Goal: Task Accomplishment & Management: Use online tool/utility

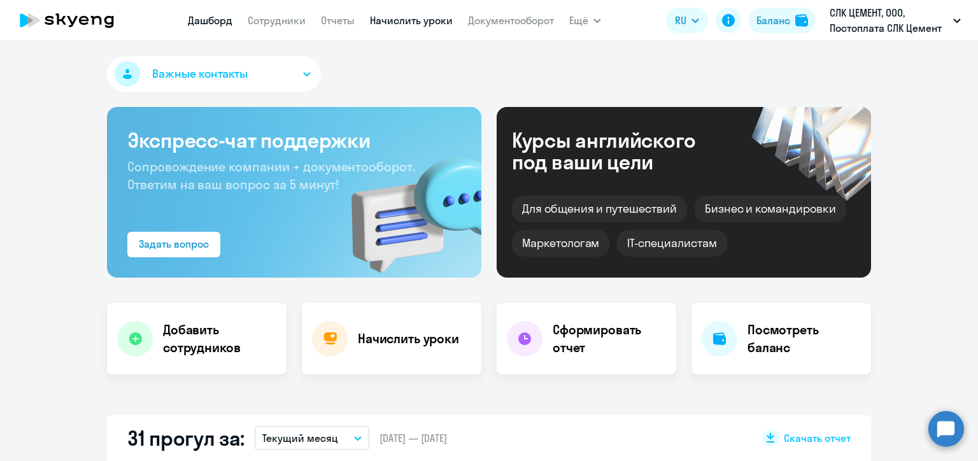
click at [413, 22] on link "Начислить уроки" at bounding box center [411, 20] width 83 height 13
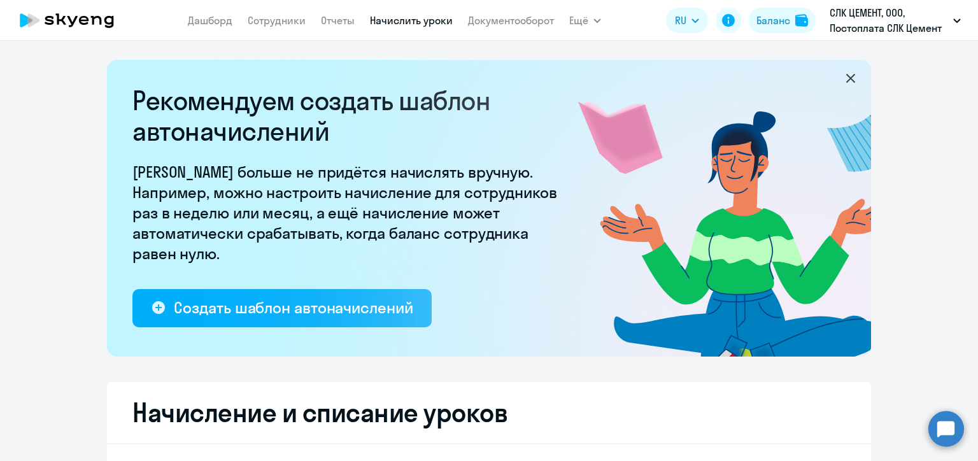
select select "10"
click at [395, 25] on link "Начислить уроки" at bounding box center [411, 20] width 83 height 13
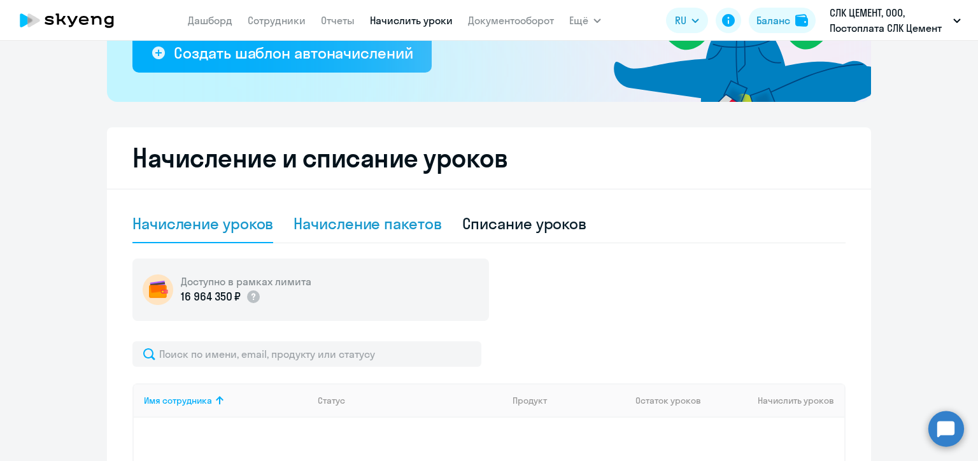
click at [344, 222] on div "Начисление пакетов" at bounding box center [368, 223] width 148 height 20
select select "10"
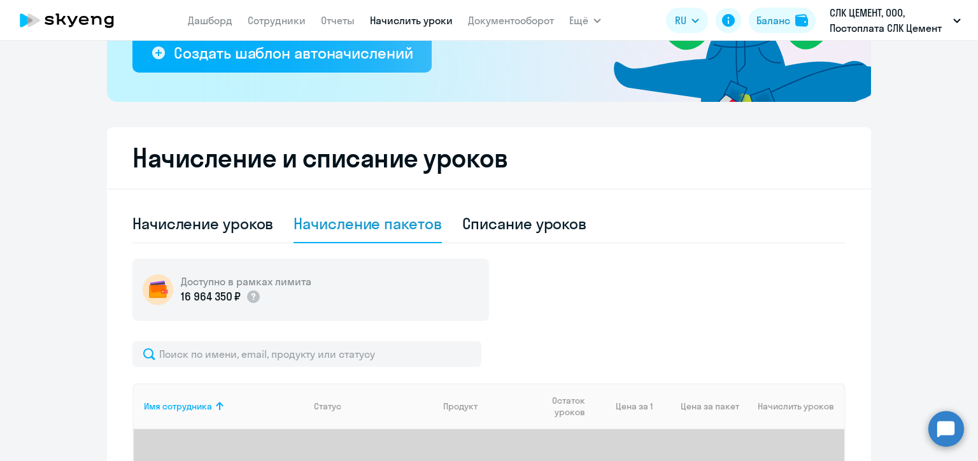
scroll to position [475, 0]
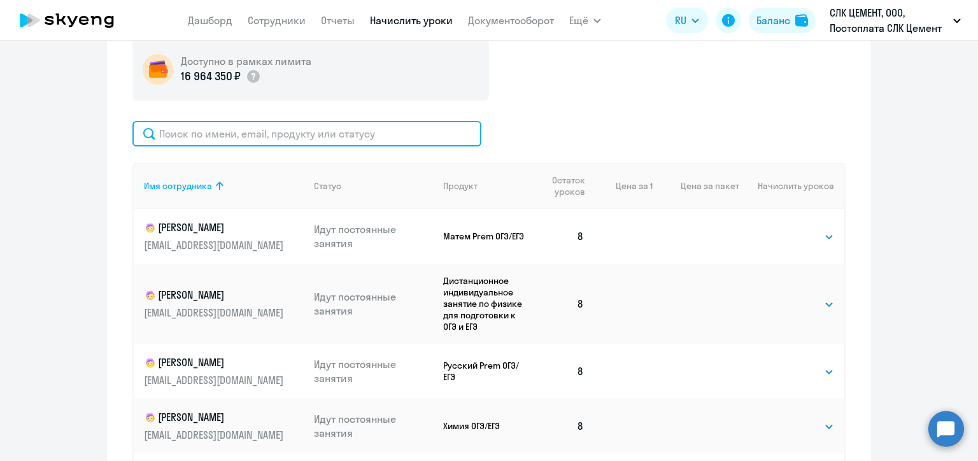
click at [264, 135] on input "text" at bounding box center [306, 133] width 349 height 25
paste input "[PERSON_NAME]"
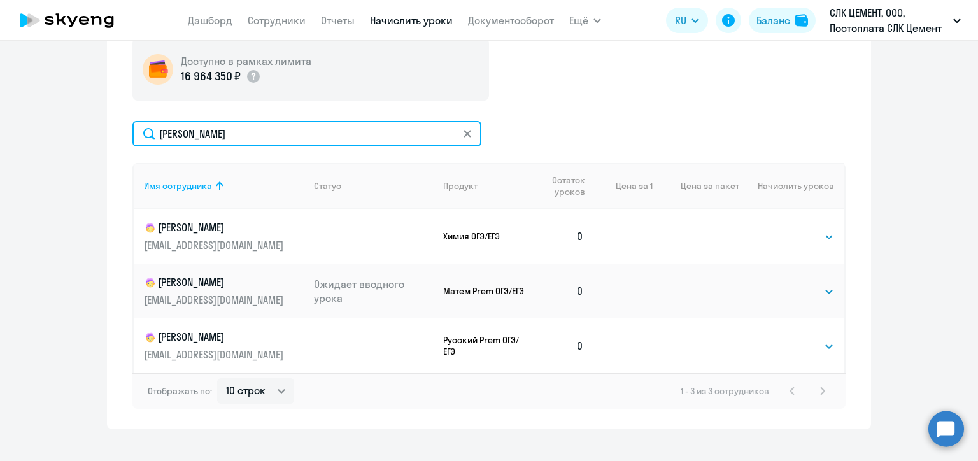
scroll to position [494, 0]
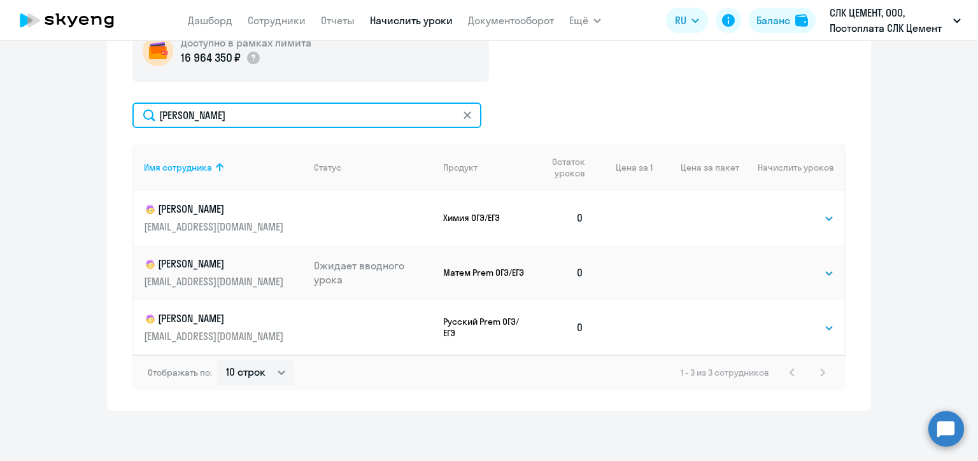
type input "[PERSON_NAME]"
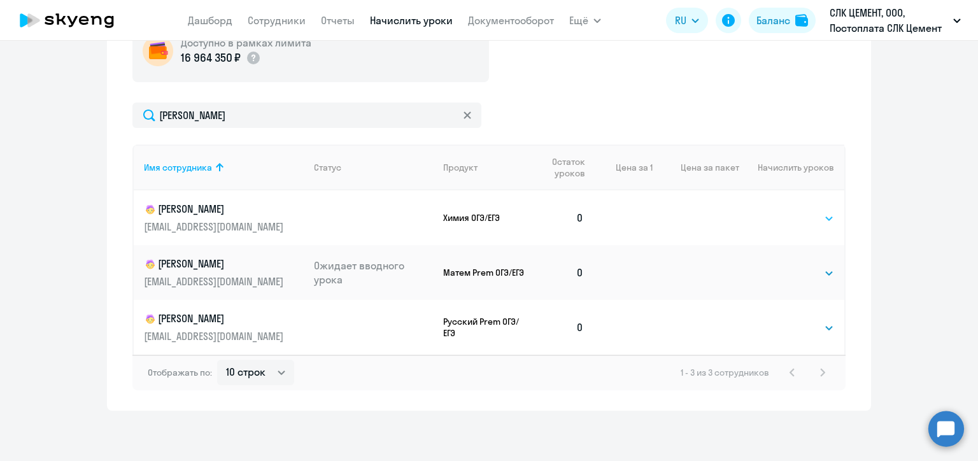
drag, startPoint x: 804, startPoint y: 221, endPoint x: 797, endPoint y: 217, distance: 8.8
click at [804, 221] on select "Выбрать 4 8 16 32 64 96 128" at bounding box center [808, 218] width 52 height 15
select select "8"
click at [782, 211] on select "Выбрать 4 8 16 32 64 96 128" at bounding box center [808, 218] width 52 height 15
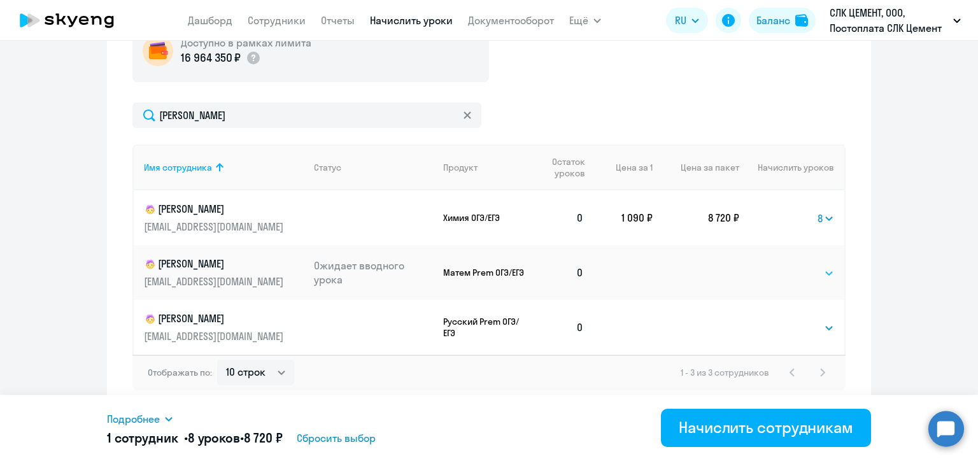
click at [798, 278] on select "Выбрать 4 8 16 32 64 96 128" at bounding box center [808, 273] width 52 height 15
select select "8"
click at [782, 266] on select "Выбрать 4 8 16 32 64 96 128" at bounding box center [808, 273] width 52 height 15
click at [802, 330] on select "Выбрать 4 8 16 32 64 96 128" at bounding box center [808, 327] width 52 height 15
select select "8"
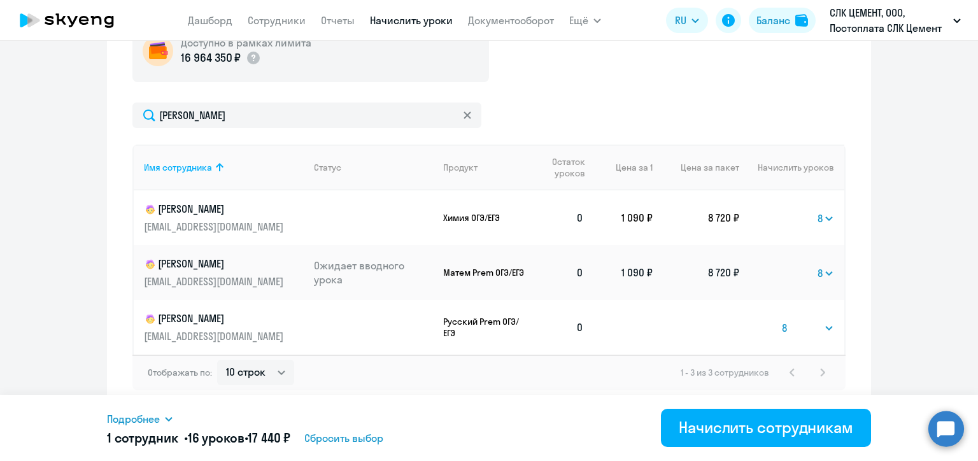
click at [782, 320] on select "Выбрать 4 8 16 32 64 96 128" at bounding box center [808, 327] width 52 height 15
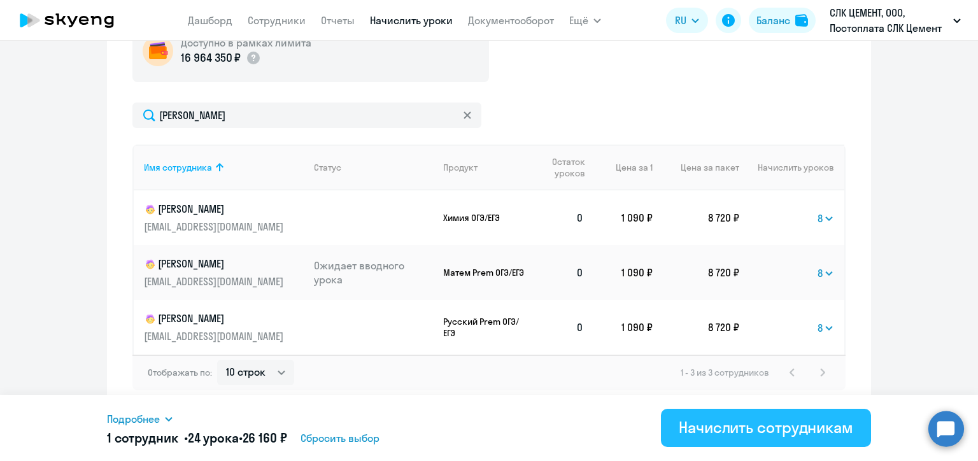
click at [751, 429] on div "Начислить сотрудникам" at bounding box center [766, 427] width 174 height 20
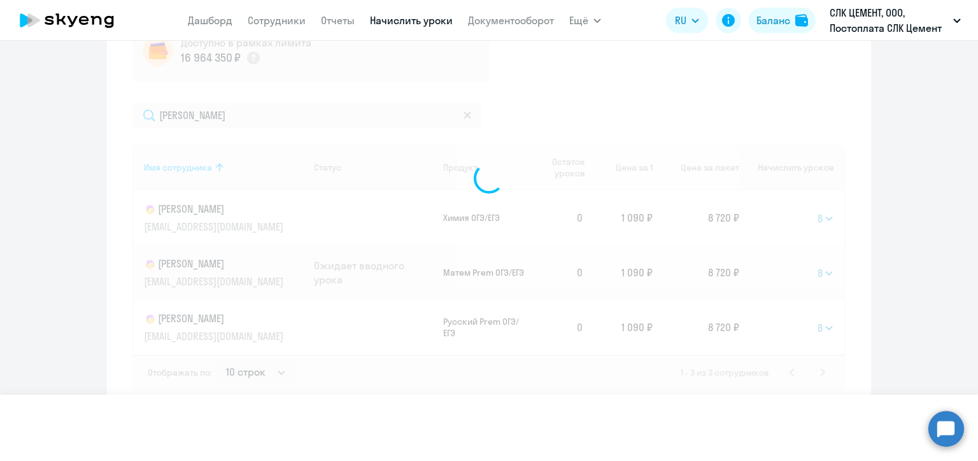
select select
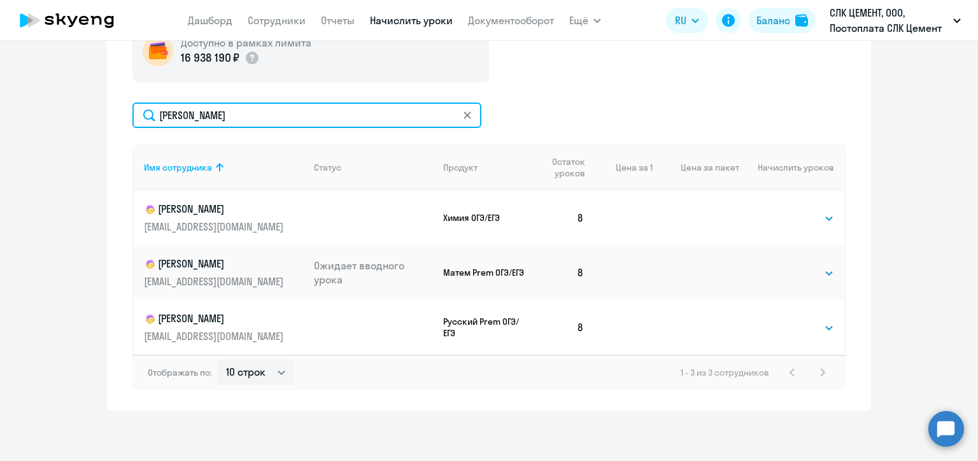
drag, startPoint x: 204, startPoint y: 113, endPoint x: 148, endPoint y: 113, distance: 56.7
click at [148, 113] on input "[PERSON_NAME]" at bounding box center [306, 115] width 349 height 25
paste input "авин"
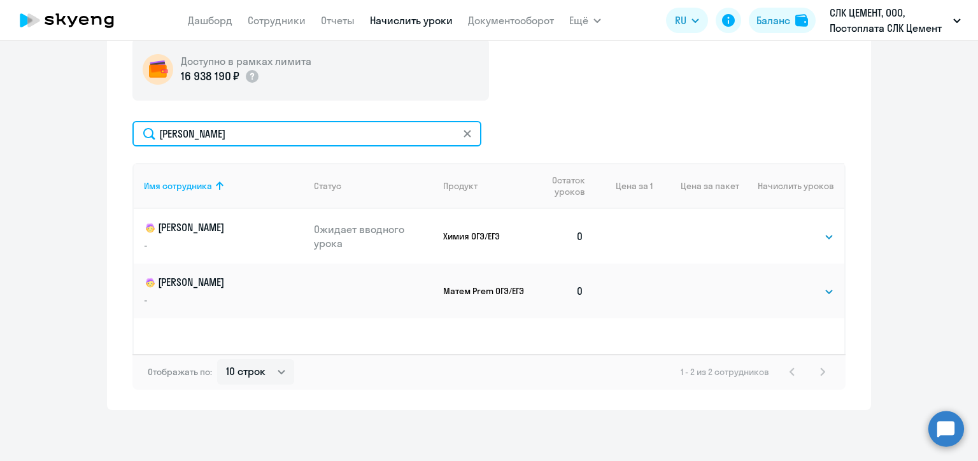
scroll to position [475, 0]
type input "[PERSON_NAME]"
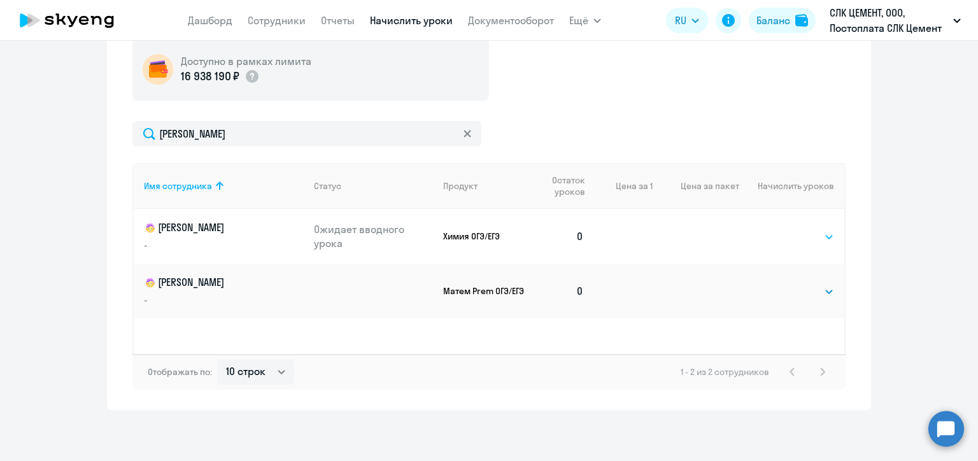
click at [821, 238] on select "Выбрать 4 8 16 32 64 96 128" at bounding box center [808, 236] width 52 height 15
select select "8"
click at [782, 229] on select "Выбрать 4 8 16 32 64 96 128" at bounding box center [808, 236] width 52 height 15
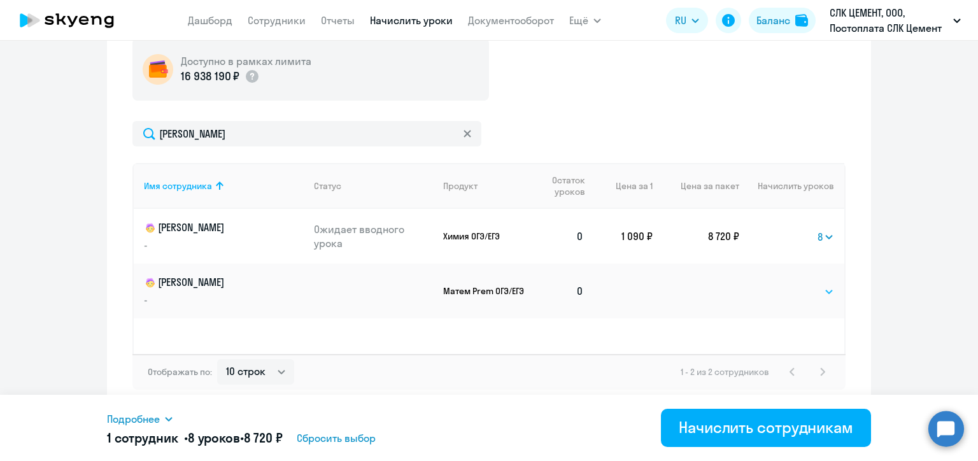
click at [797, 288] on select "Выбрать 4 8 16 32 64 96 128" at bounding box center [808, 291] width 52 height 15
select select "8"
click at [782, 284] on select "Выбрать 4 8 16 32 64 96 128" at bounding box center [808, 291] width 52 height 15
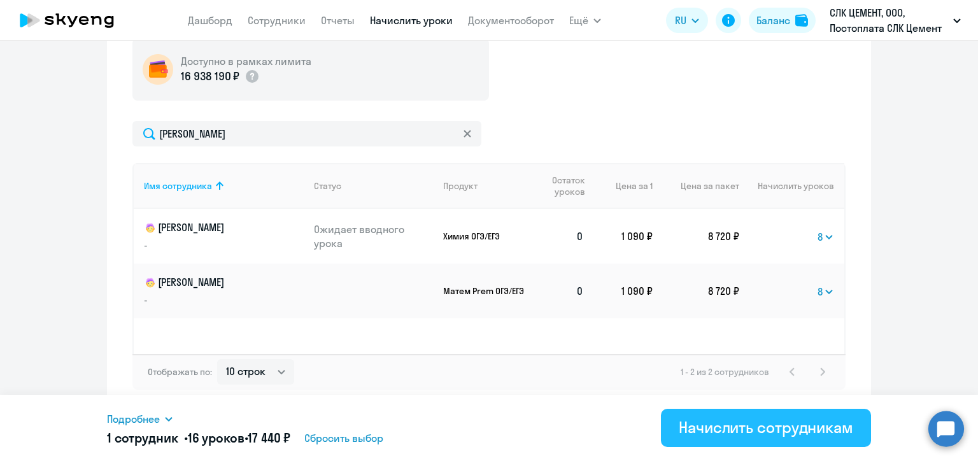
click at [745, 426] on div "Начислить сотрудникам" at bounding box center [766, 427] width 174 height 20
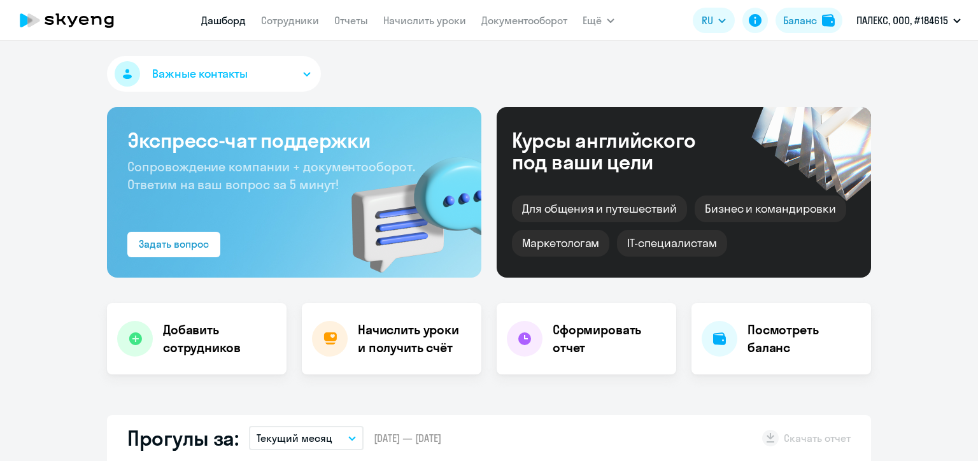
select select "30"
click at [418, 23] on link "Начислить уроки" at bounding box center [424, 20] width 83 height 13
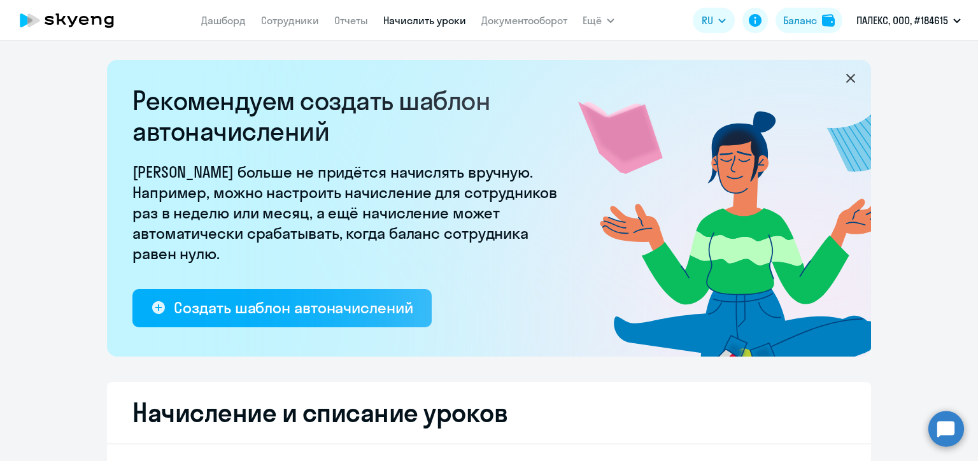
select select "10"
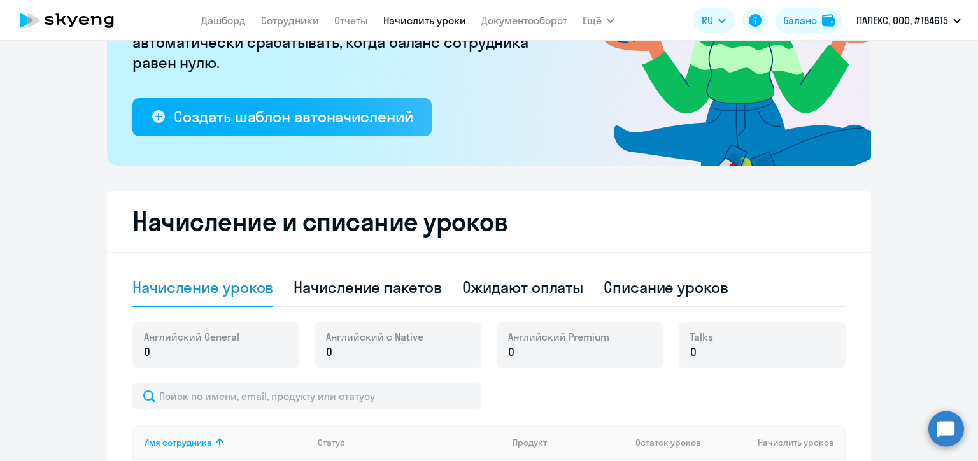
scroll to position [318, 0]
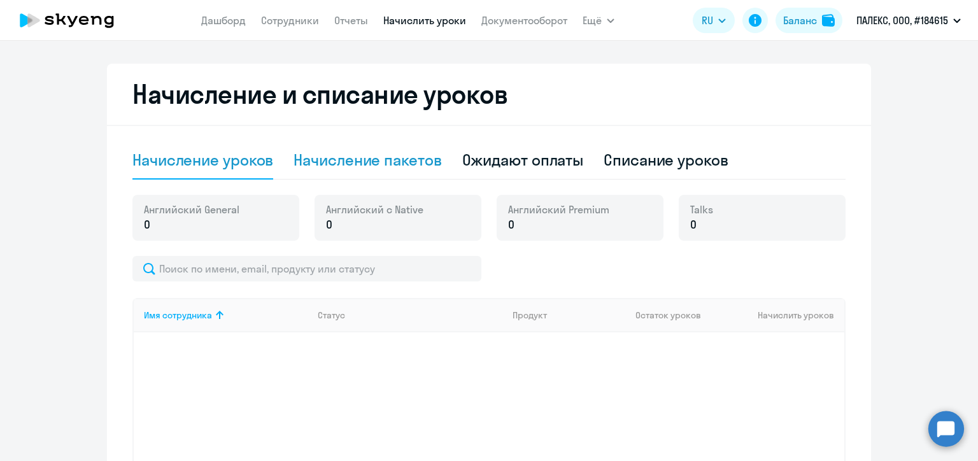
click at [395, 160] on div "Начисление пакетов" at bounding box center [368, 160] width 148 height 20
select select "10"
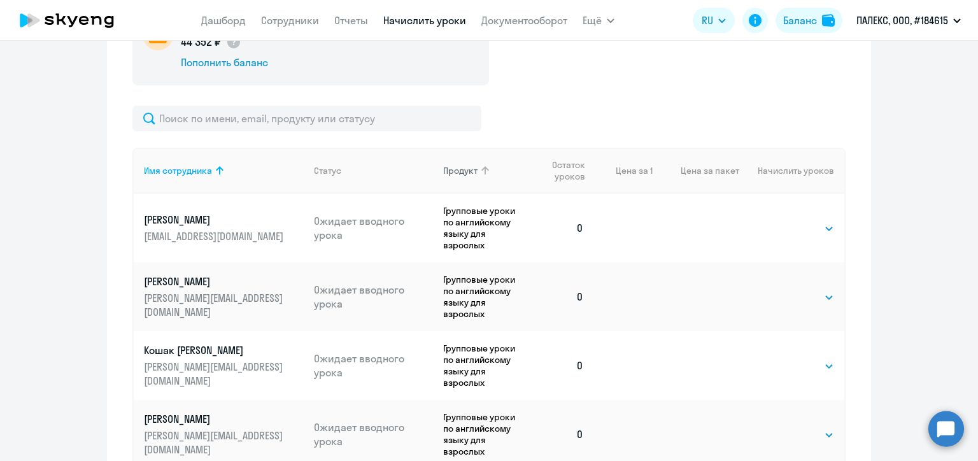
scroll to position [700, 0]
